Goal: Task Accomplishment & Management: Use online tool/utility

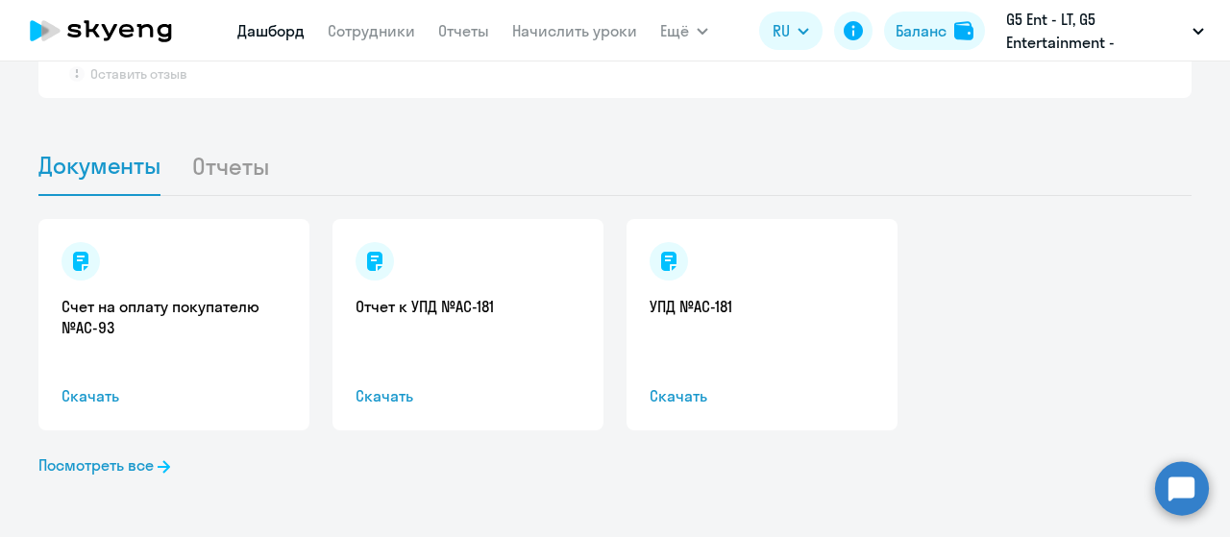
select select "30"
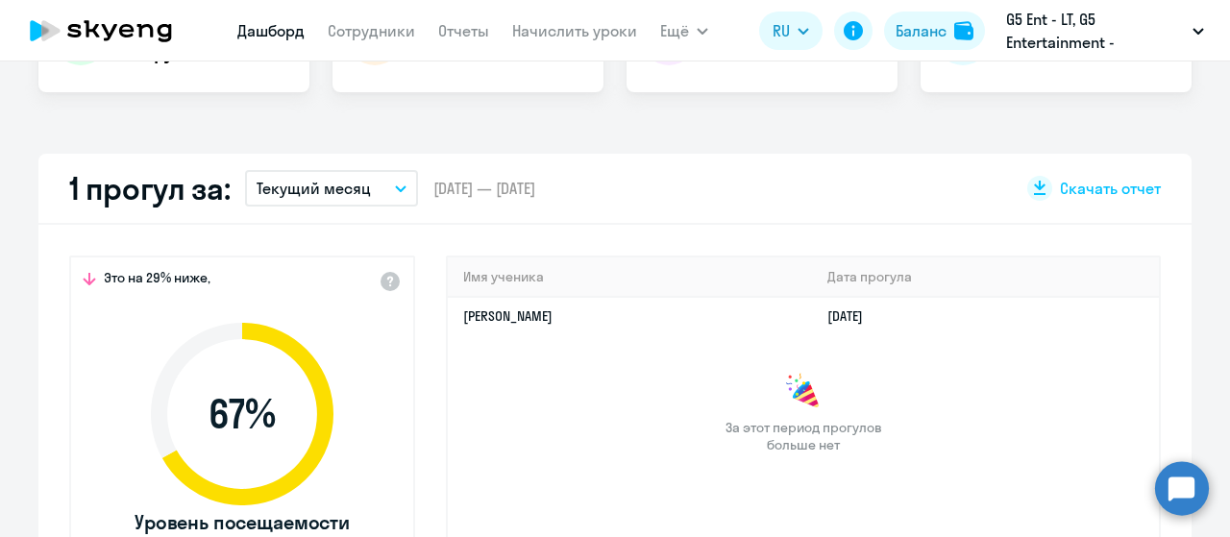
scroll to position [492, 0]
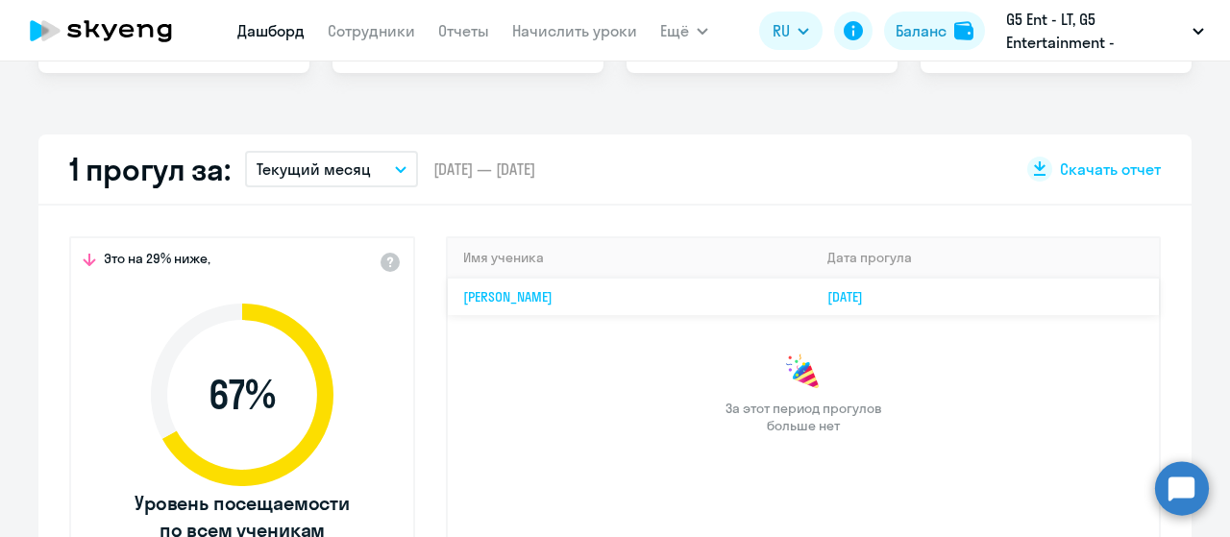
click at [659, 306] on td "[PERSON_NAME]" at bounding box center [630, 296] width 364 height 37
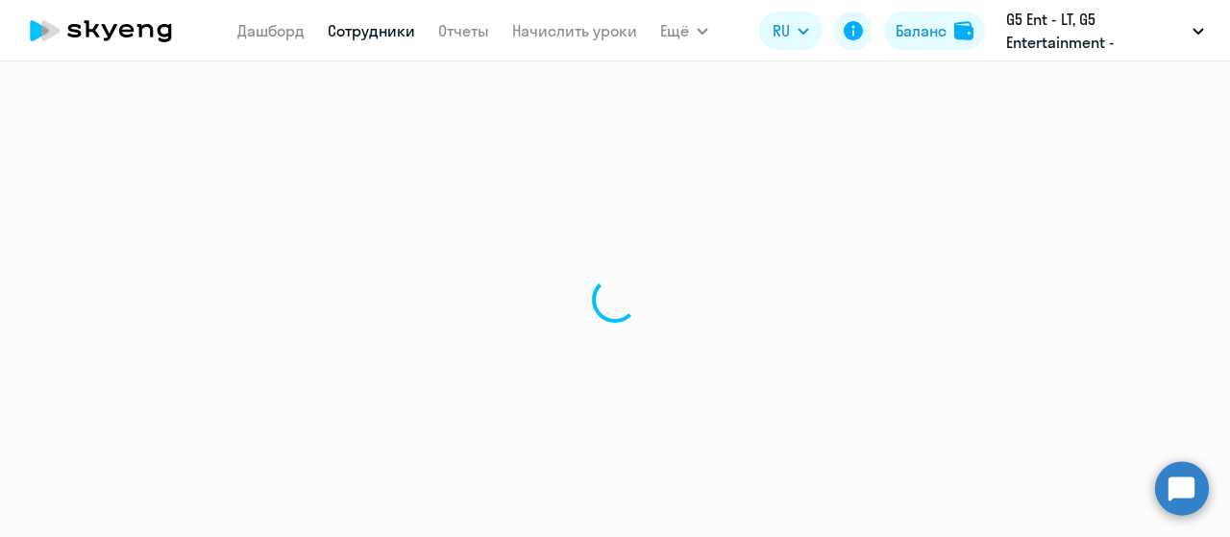
select select "english"
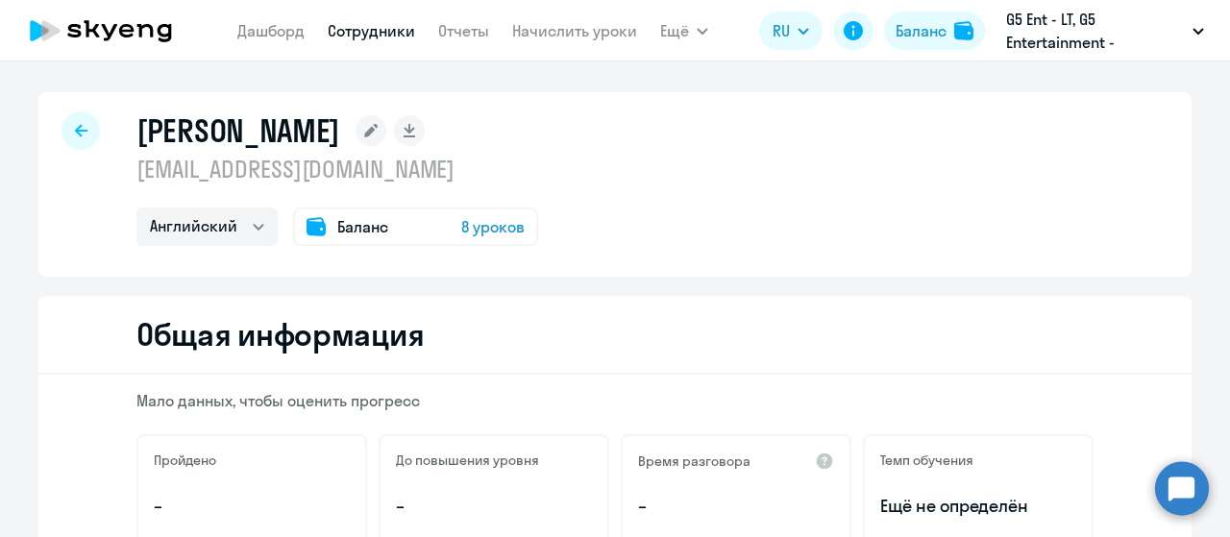
click at [67, 148] on div at bounding box center [80, 130] width 38 height 38
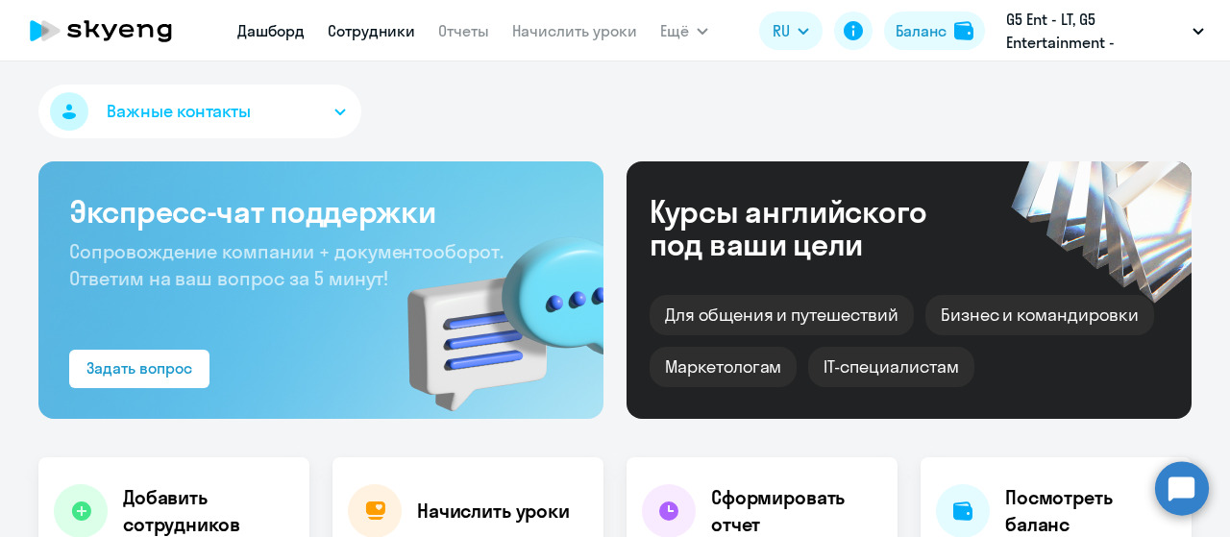
select select "30"
click at [389, 28] on link "Сотрудники" at bounding box center [371, 30] width 87 height 19
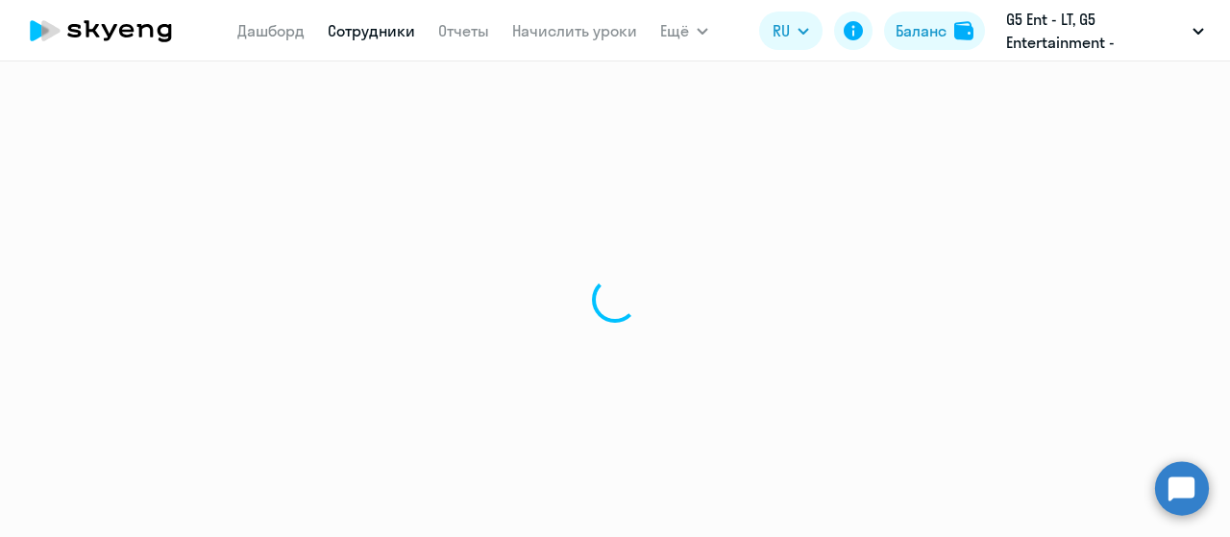
select select "30"
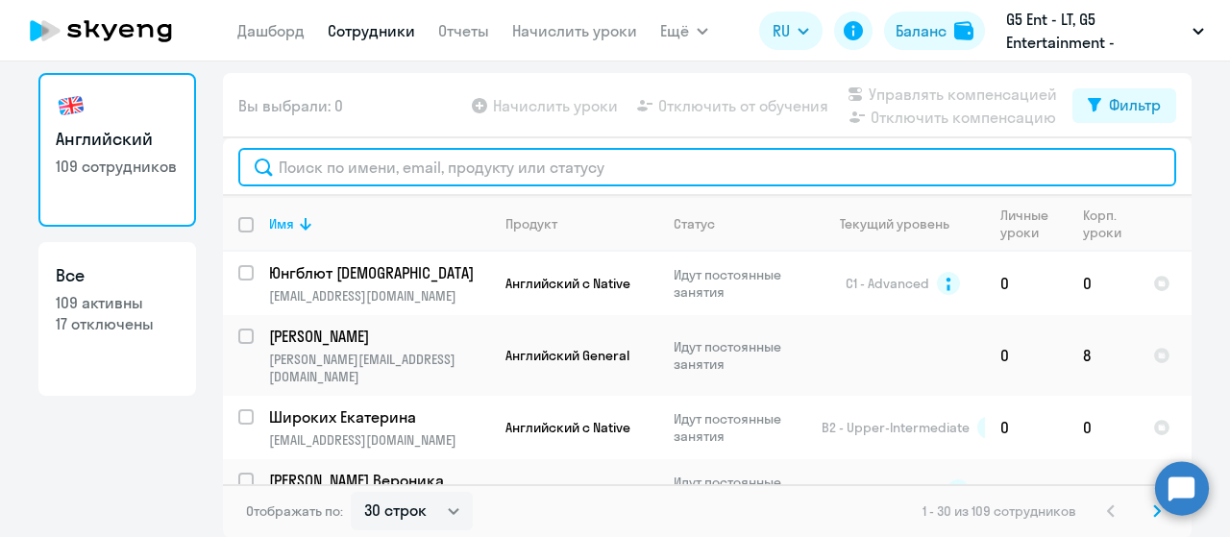
click at [587, 166] on input "text" at bounding box center [707, 167] width 938 height 38
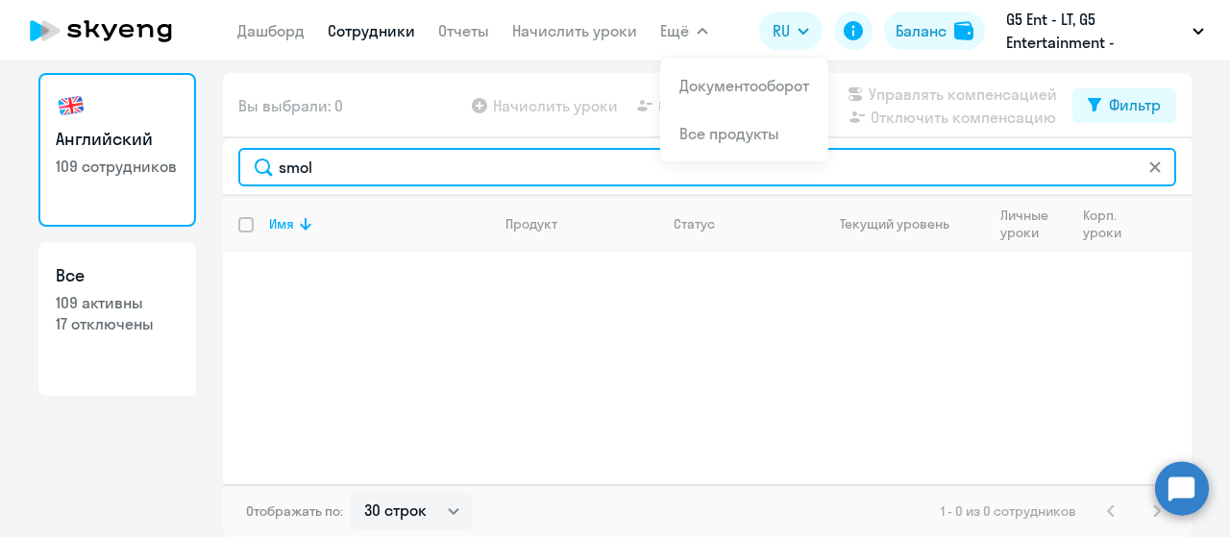
type input "smol"
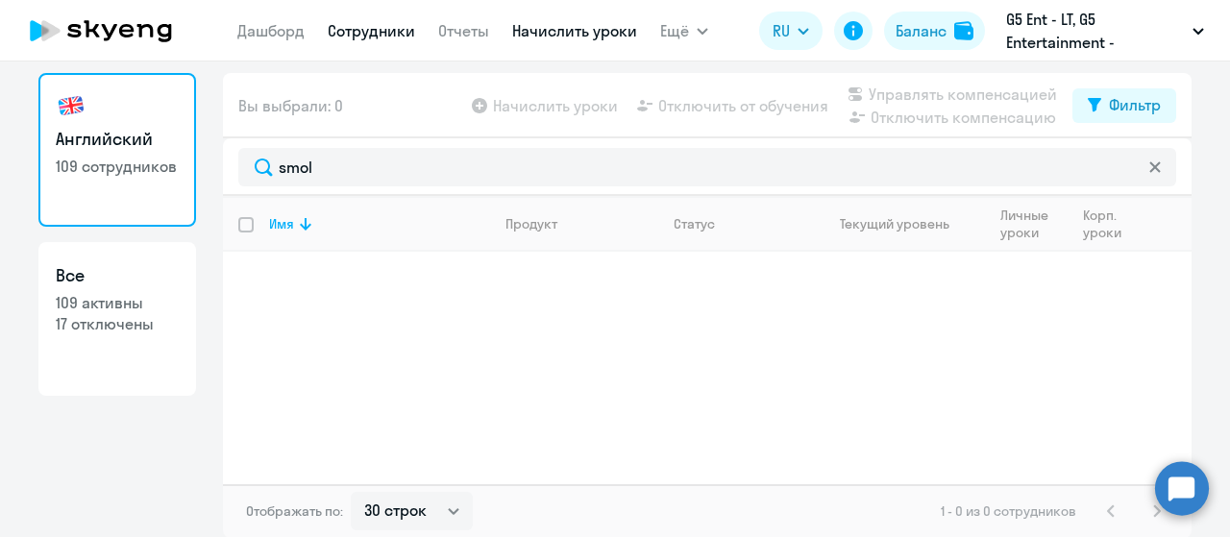
click at [559, 37] on link "Начислить уроки" at bounding box center [574, 30] width 125 height 19
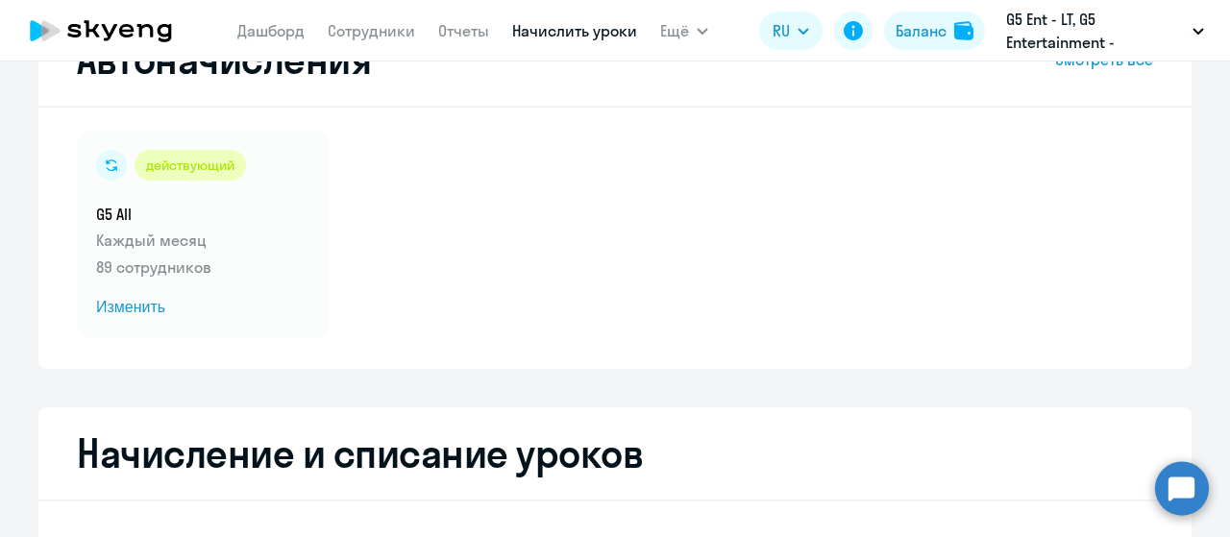
select select "10"
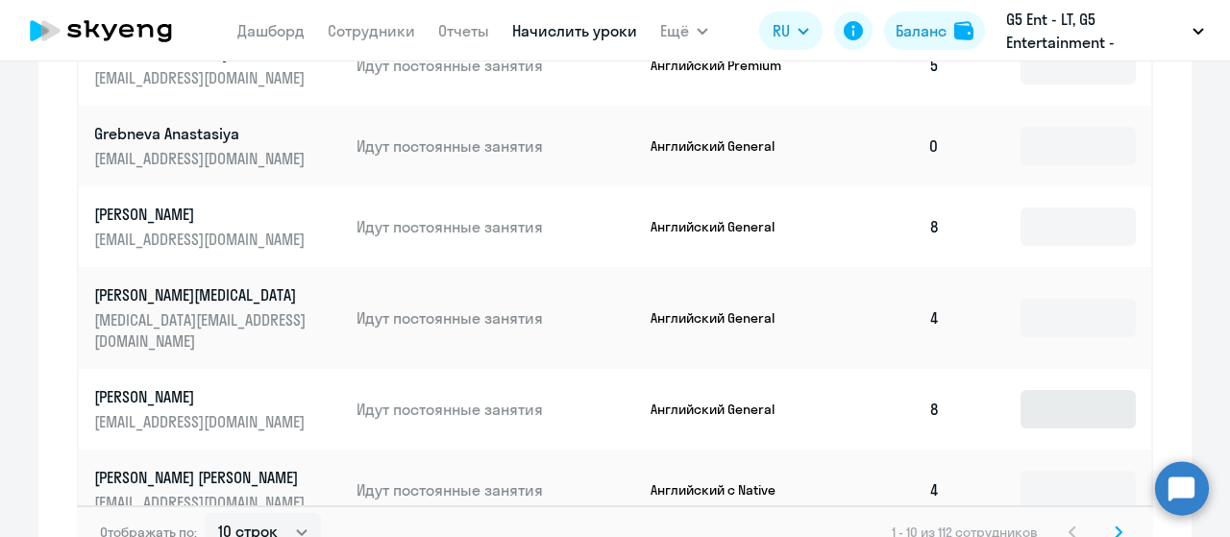
scroll to position [1353, 0]
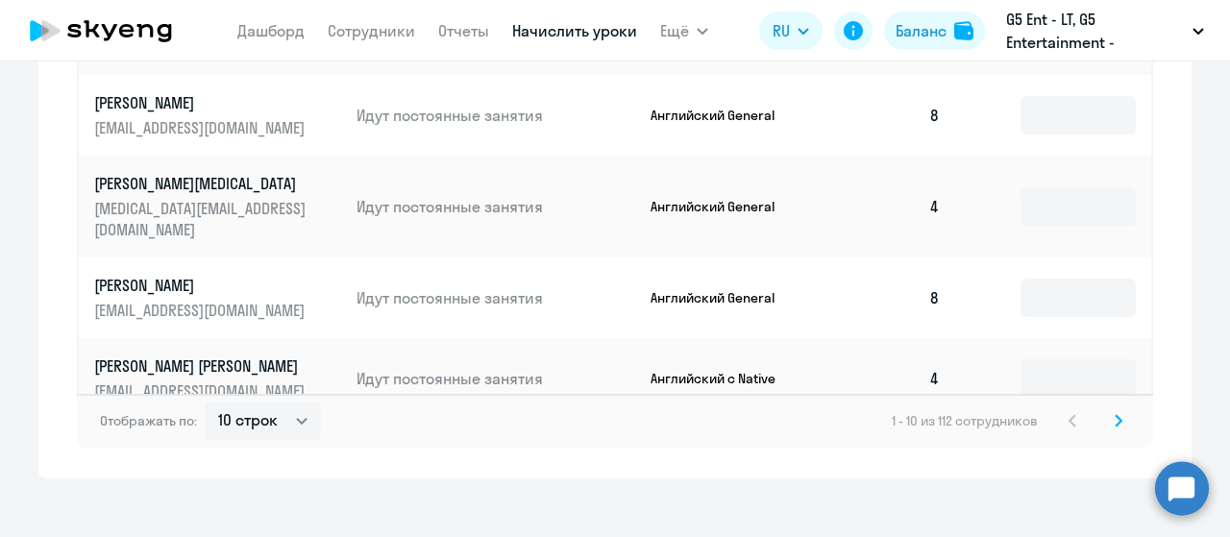
click at [1118, 409] on svg-icon at bounding box center [1118, 420] width 23 height 23
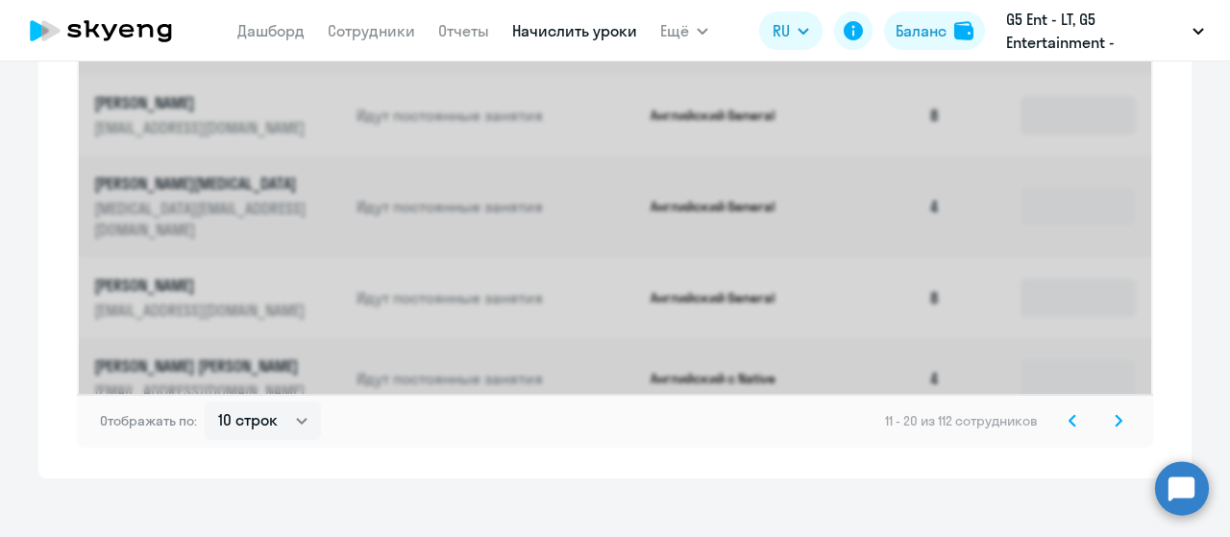
click at [1118, 409] on svg-icon at bounding box center [1118, 420] width 23 height 23
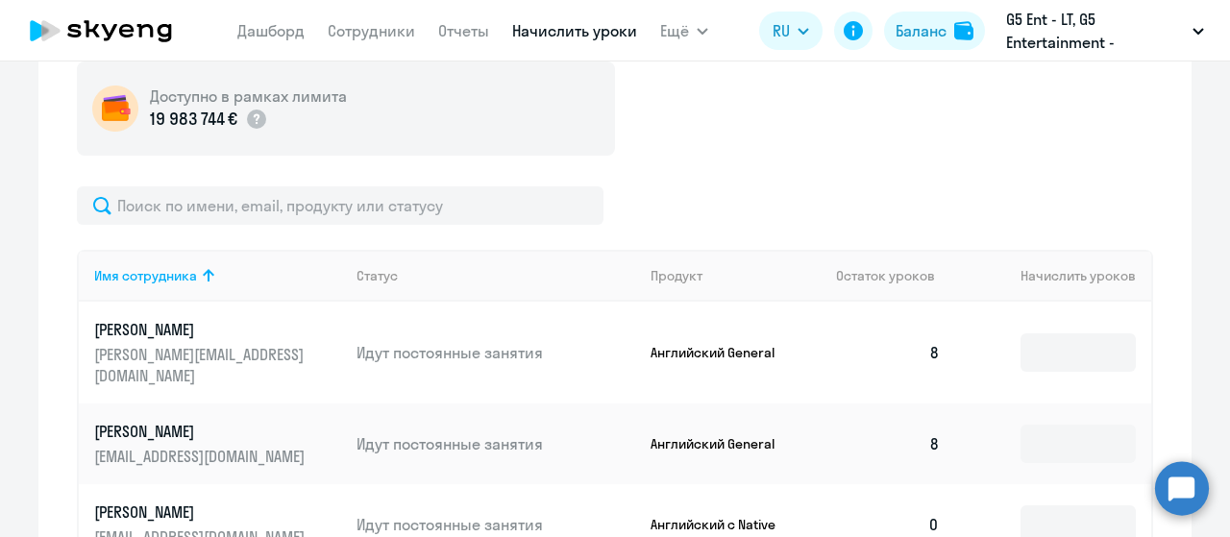
scroll to position [609, 0]
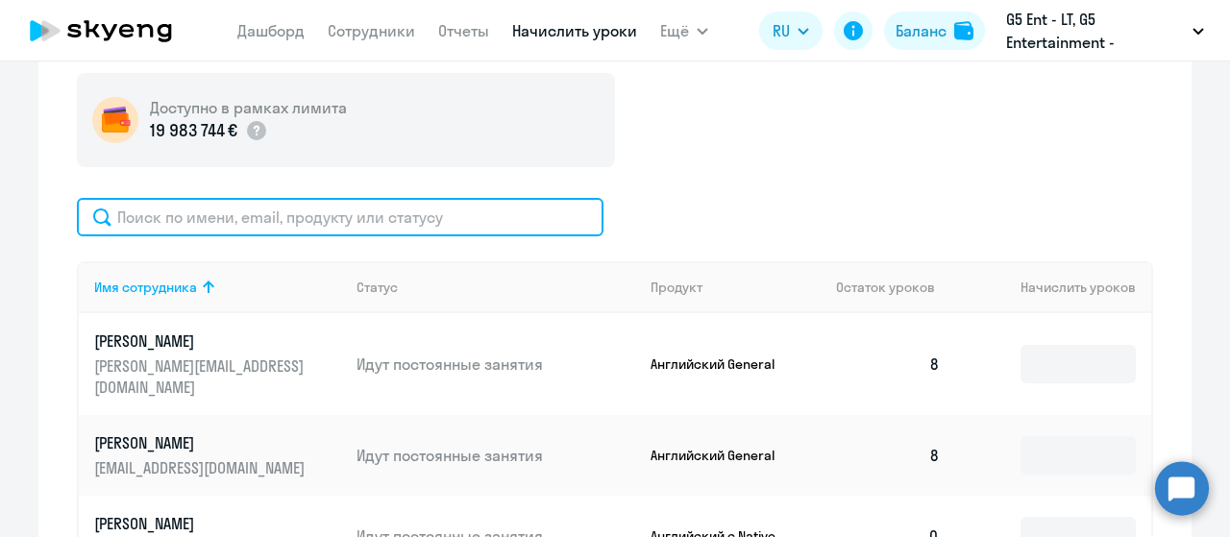
click at [405, 213] on input "text" at bounding box center [340, 217] width 527 height 38
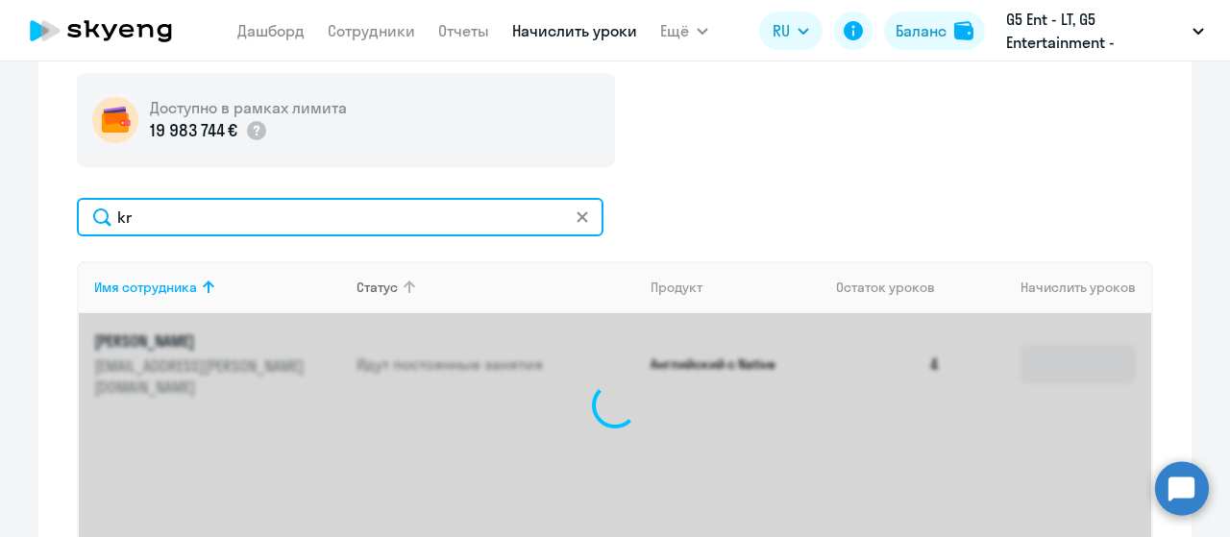
type input "k"
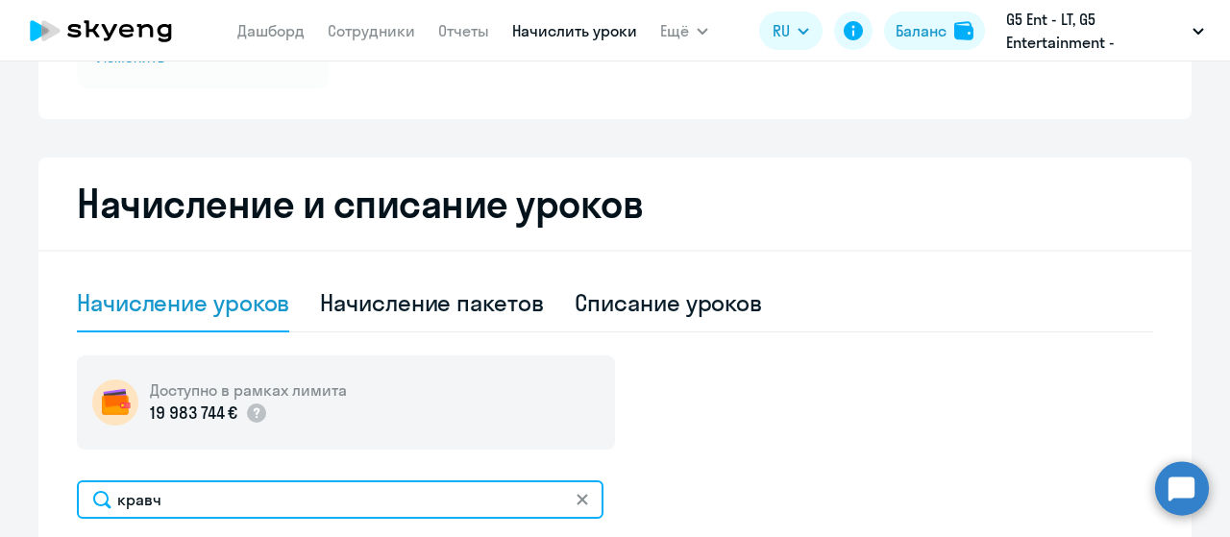
scroll to position [323, 0]
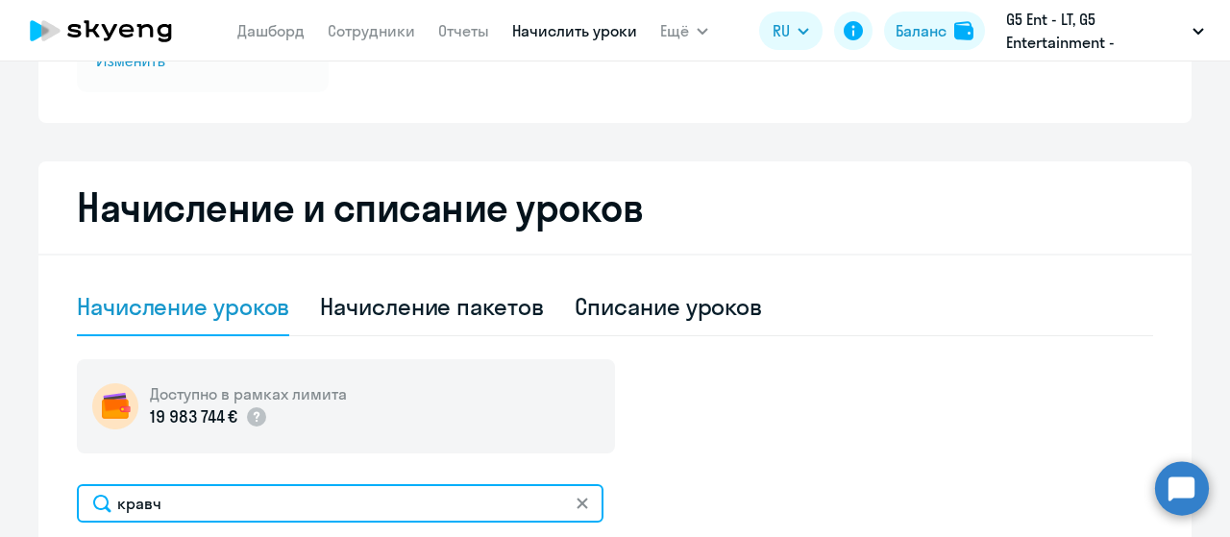
type input "кравч"
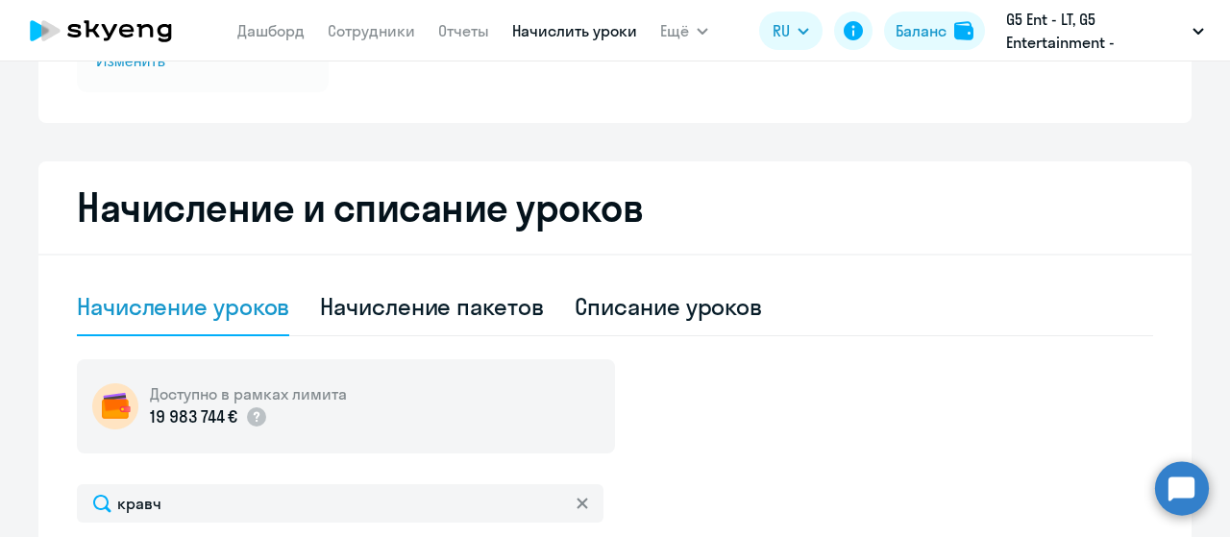
click at [577, 507] on icon at bounding box center [581, 503] width 11 height 11
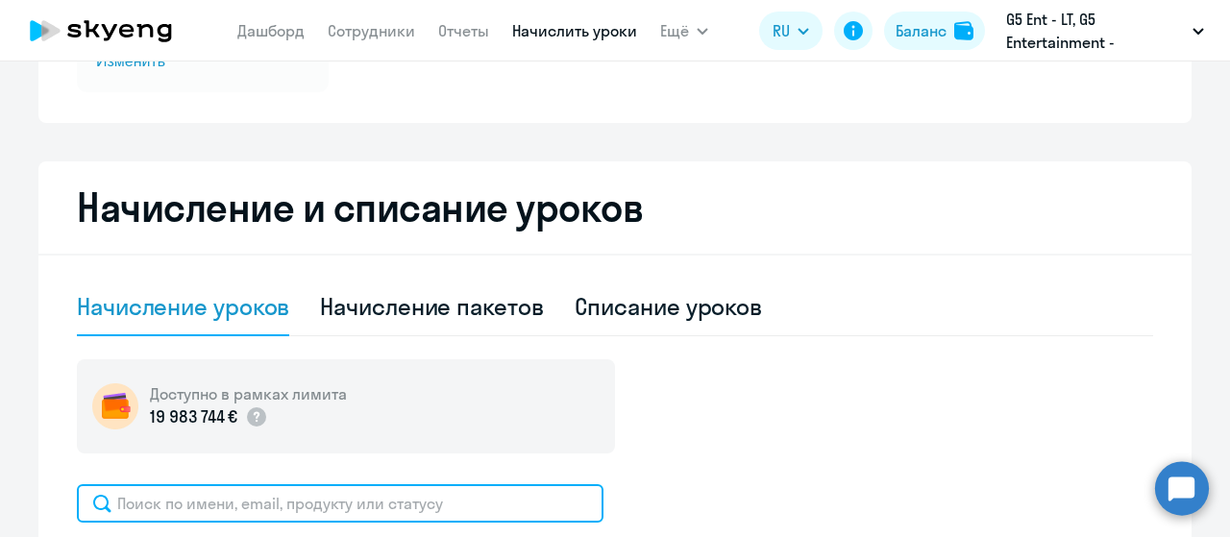
click at [577, 507] on input "text" at bounding box center [340, 503] width 527 height 38
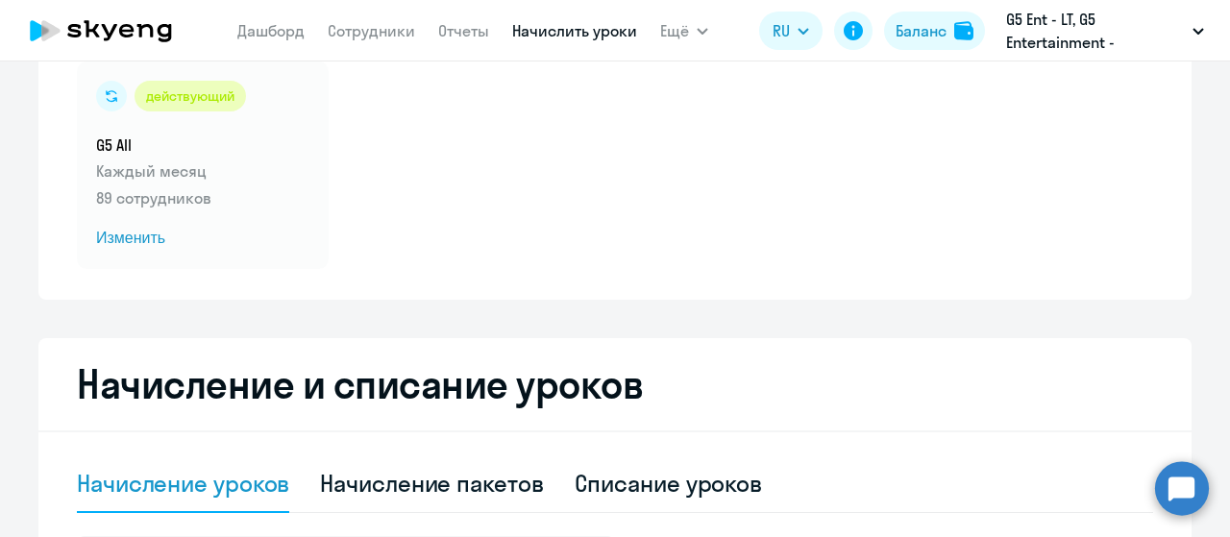
scroll to position [140, 0]
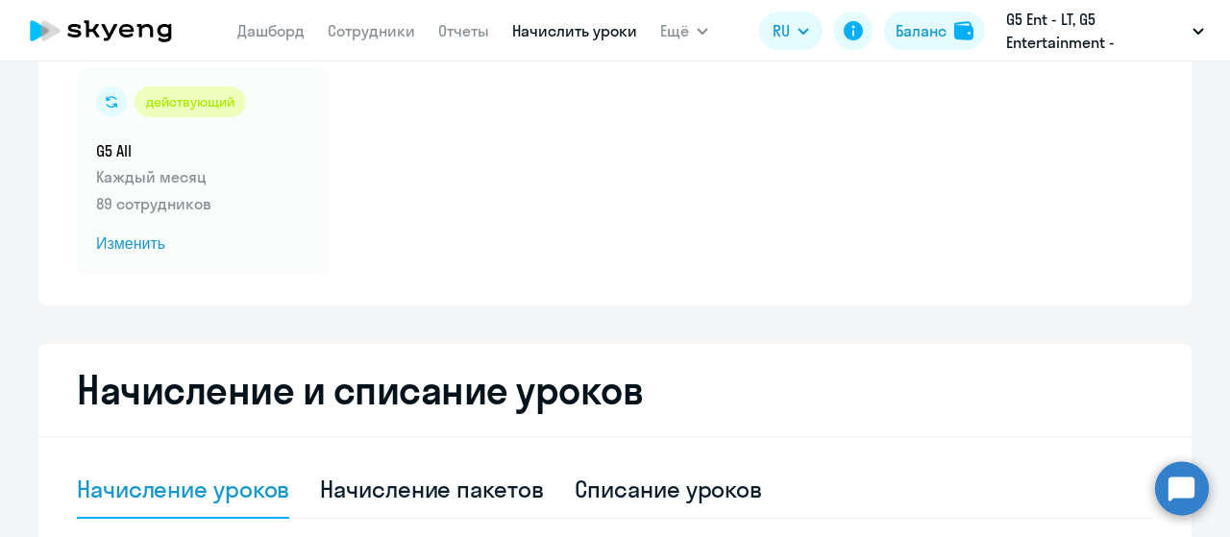
click at [415, 36] on nav "[PERSON_NAME] Отчеты Начислить уроки" at bounding box center [437, 31] width 400 height 38
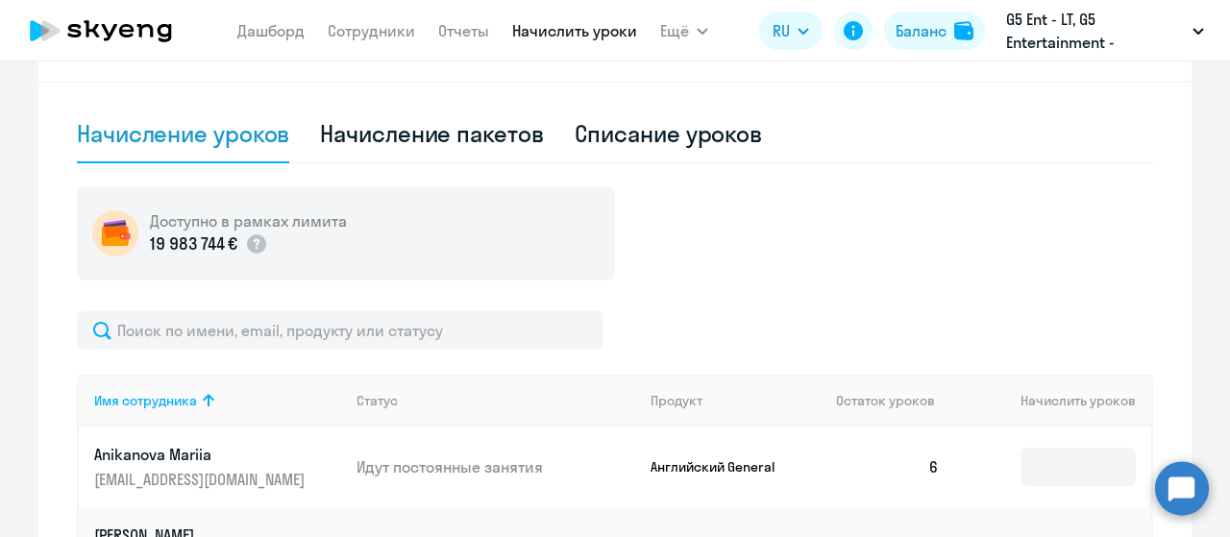
scroll to position [492, 0]
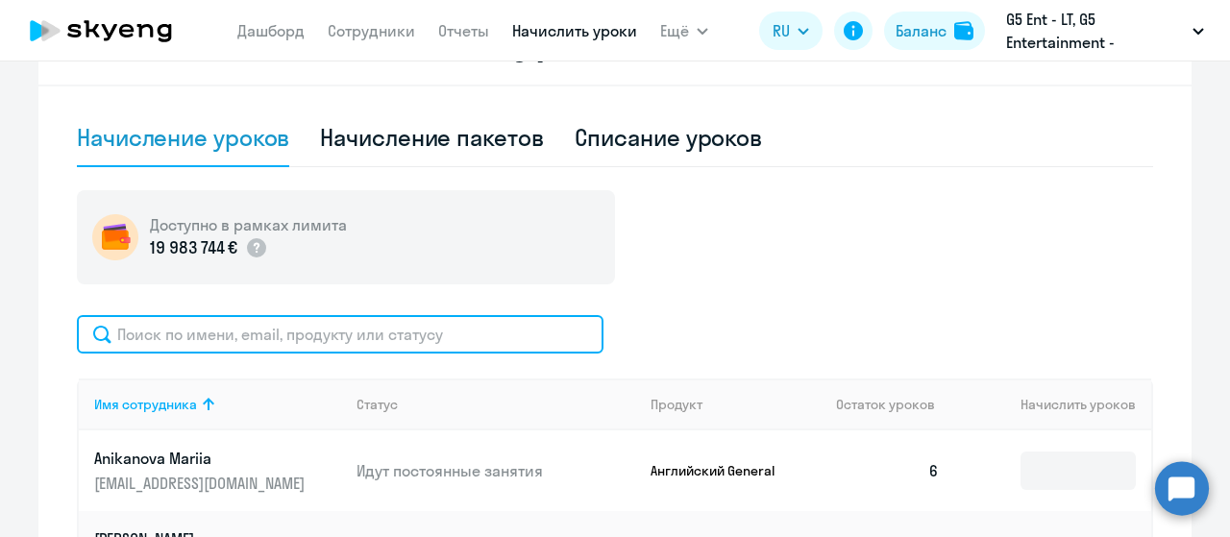
click at [324, 328] on input "text" at bounding box center [340, 334] width 527 height 38
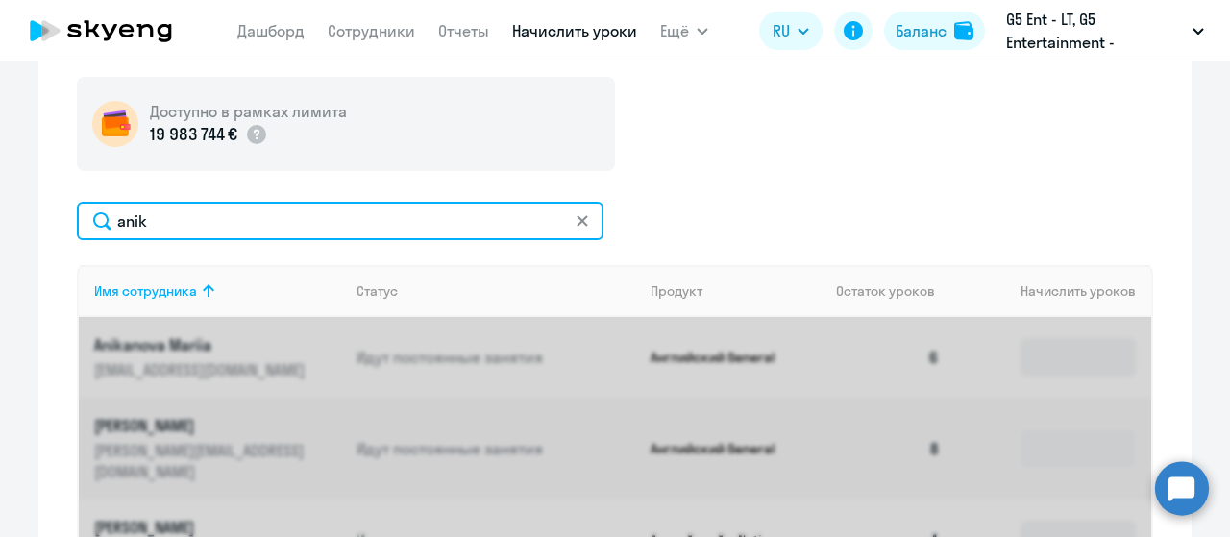
scroll to position [609, 0]
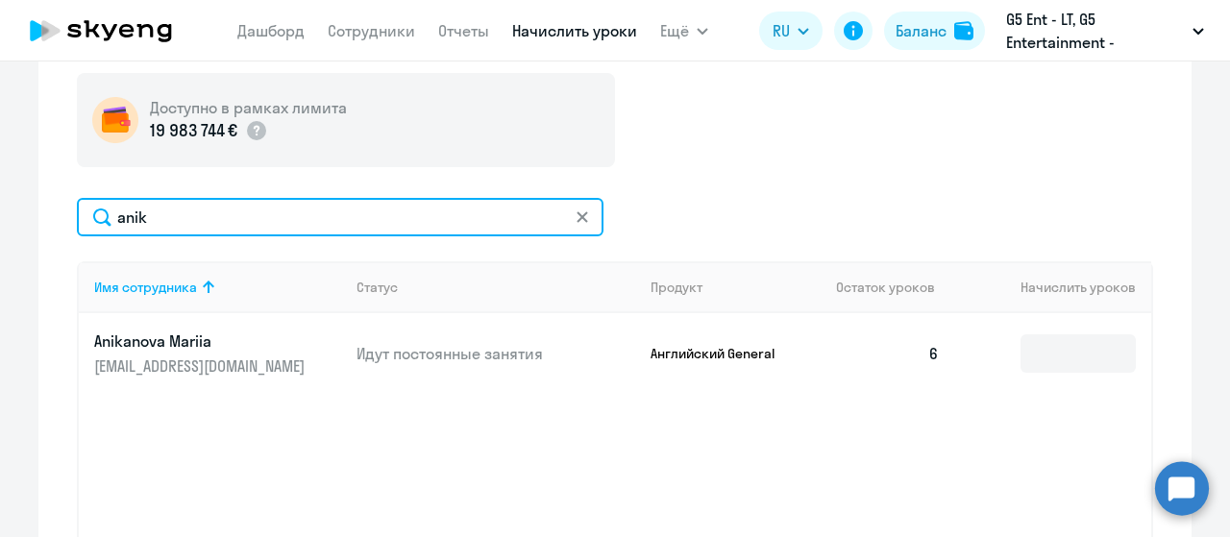
click at [206, 226] on input "anik" at bounding box center [340, 217] width 527 height 38
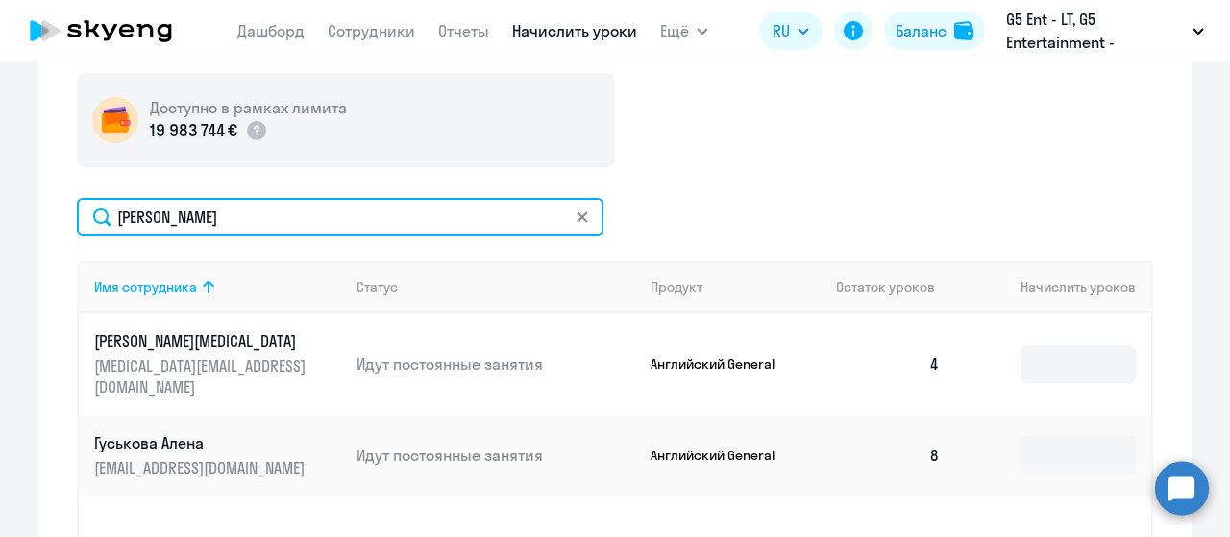
type input "[PERSON_NAME]"
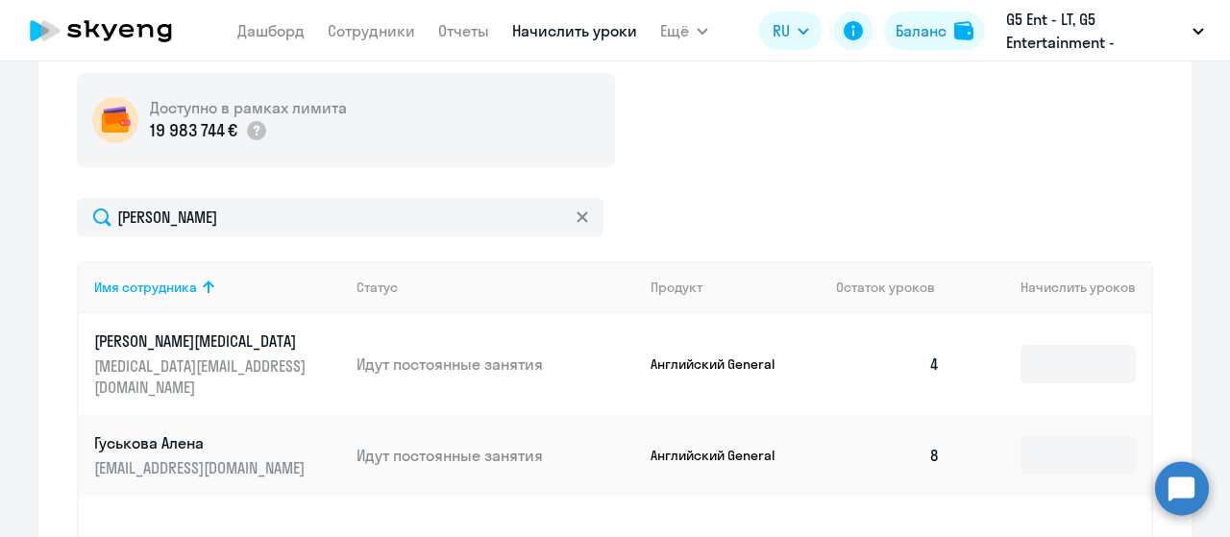
click at [576, 219] on icon at bounding box center [581, 216] width 11 height 11
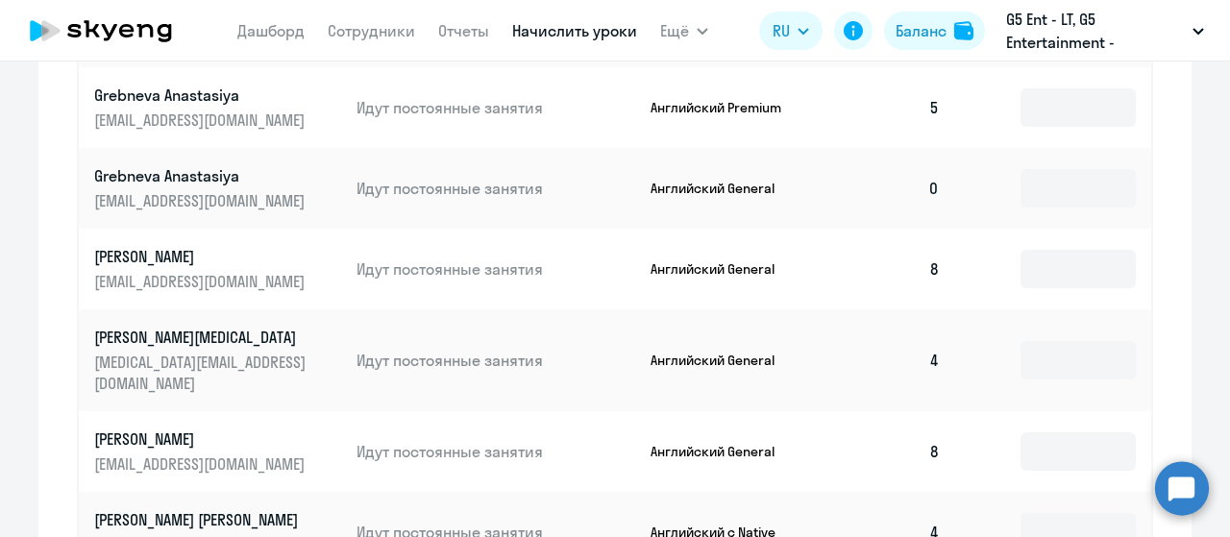
scroll to position [1353, 0]
